Goal: Transaction & Acquisition: Purchase product/service

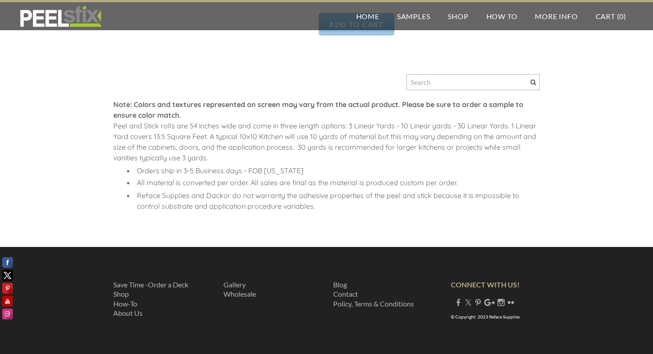
scroll to position [295, 0]
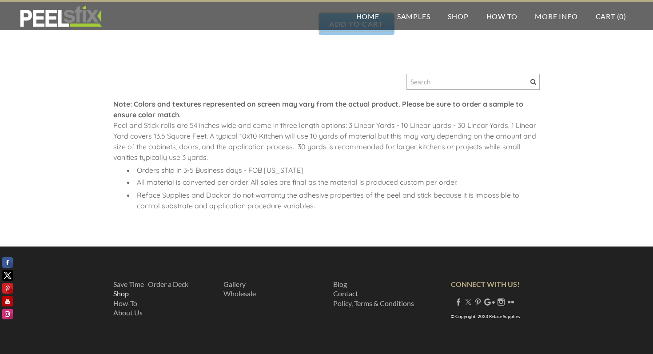
click at [116, 294] on link "Shop" at bounding box center [121, 293] width 16 height 8
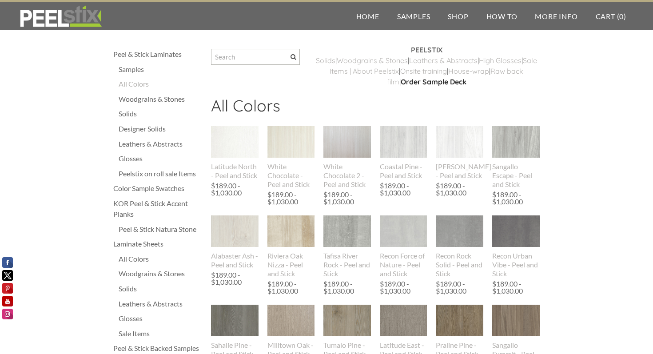
click at [446, 80] on font "Order Sample Deck" at bounding box center [434, 81] width 66 height 9
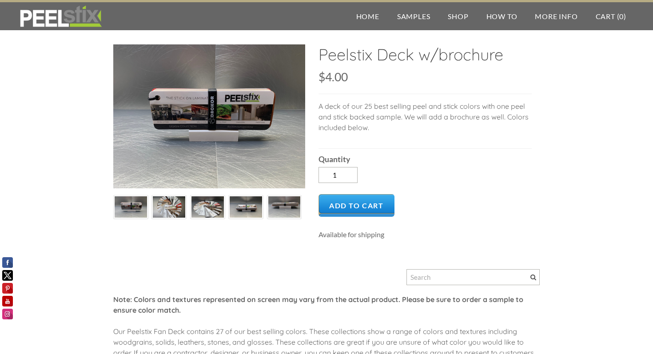
click at [287, 207] on img at bounding box center [284, 207] width 32 height 24
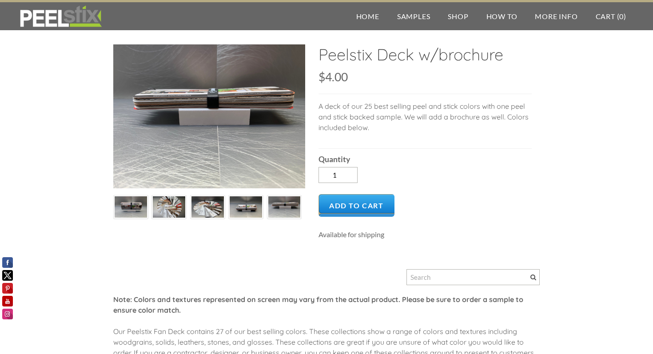
click at [248, 203] on img at bounding box center [246, 207] width 32 height 24
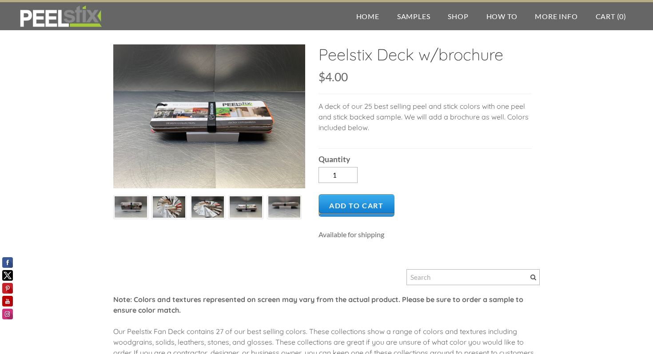
click at [202, 211] on img at bounding box center [207, 207] width 32 height 24
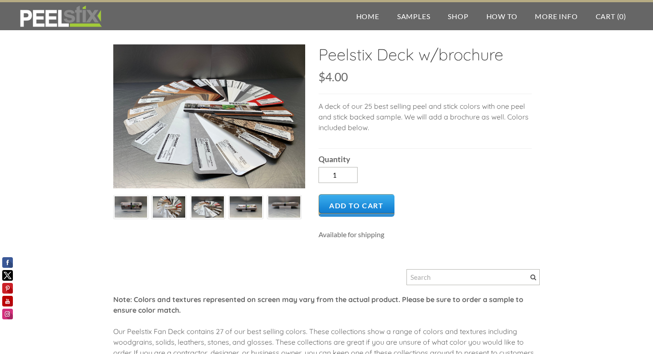
click at [162, 208] on img at bounding box center [169, 207] width 32 height 24
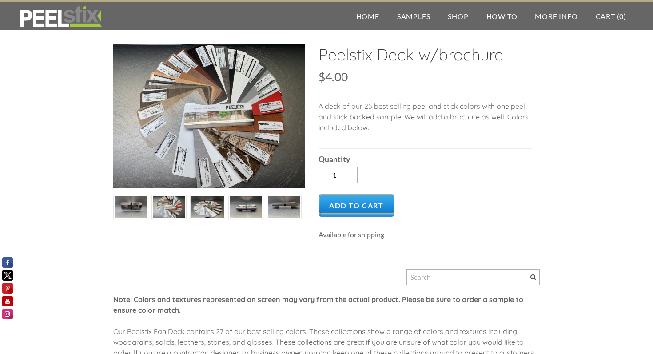
click at [118, 215] on img at bounding box center [131, 207] width 32 height 24
